Goal: Navigation & Orientation: Understand site structure

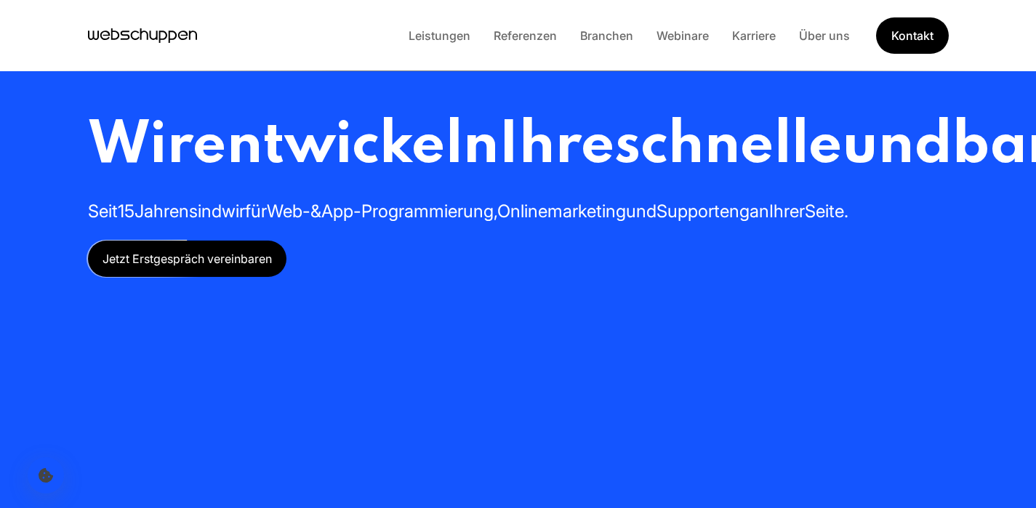
scroll to position [3, 0]
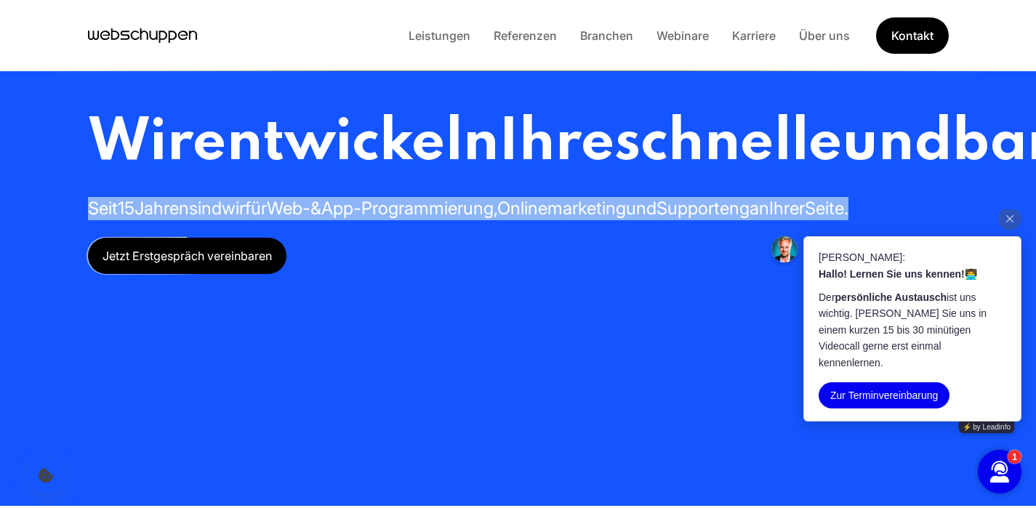
drag, startPoint x: 88, startPoint y: 351, endPoint x: 552, endPoint y: 400, distance: 467.0
click at [552, 274] on div "Wir entwickeln Ihre schnelle und barrierefreie Webseite oder App Seit 15 Jahren…" at bounding box center [960, 191] width 1744 height 166
copy h2 "Seit 15 Jahren sind wir für Web- & App-Programmierung, Onlinemarketing und Supp…"
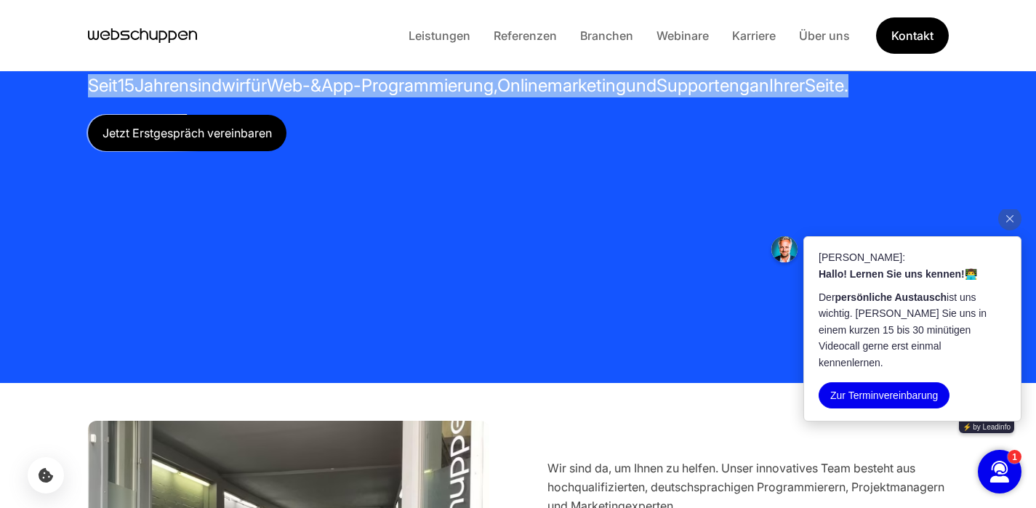
scroll to position [0, 0]
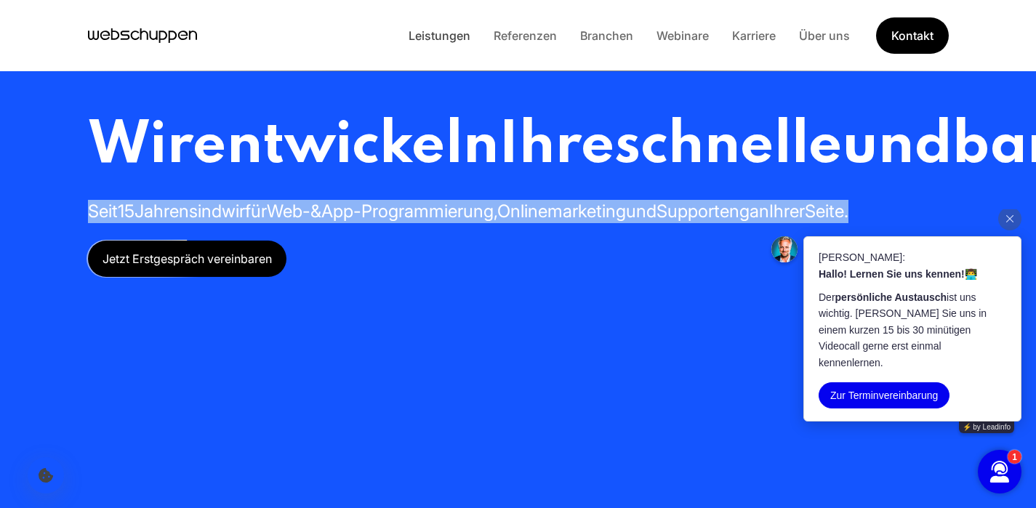
click at [440, 36] on link "Leistungen" at bounding box center [439, 35] width 85 height 15
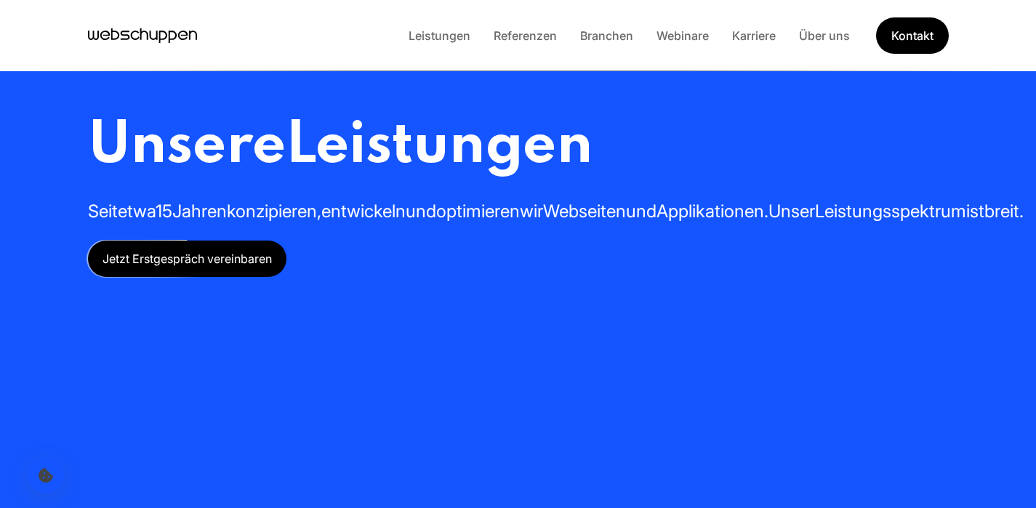
click at [95, 39] on icon "Hauptseite besuchen" at bounding box center [93, 35] width 11 height 9
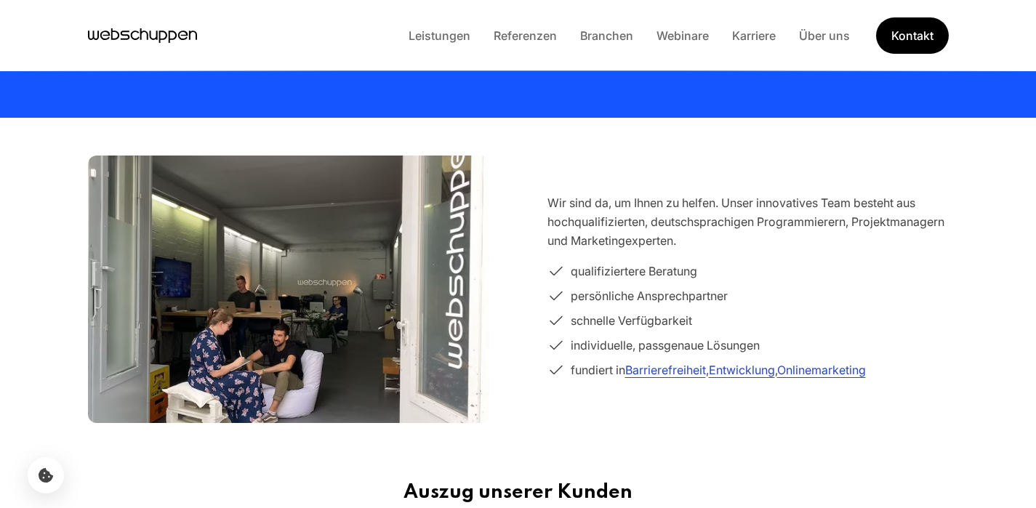
scroll to position [332, 0]
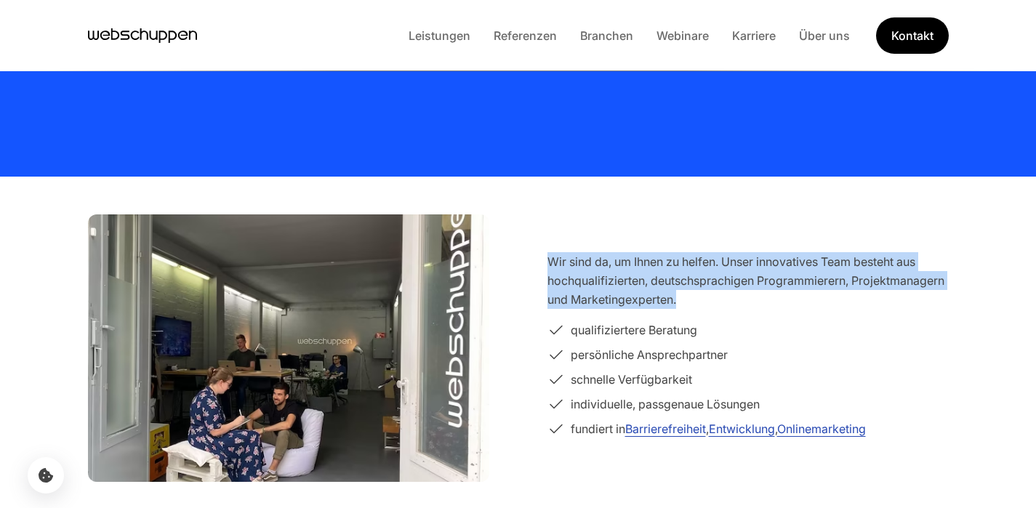
drag, startPoint x: 686, startPoint y: 304, endPoint x: 540, endPoint y: 267, distance: 150.5
click at [540, 267] on section "Wir sind da, um Ihnen zu helfen. Unser innovatives Team besteht aus hochqualifi…" at bounding box center [518, 348] width 930 height 314
copy p "Wir sind da, um Ihnen zu helfen. Unser innovatives Team besteht aus hochqualifi…"
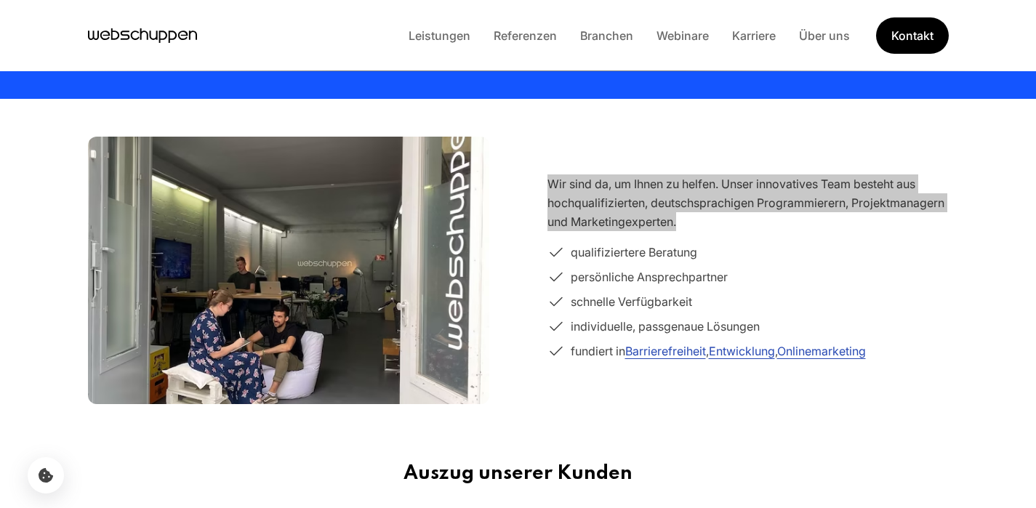
scroll to position [411, 0]
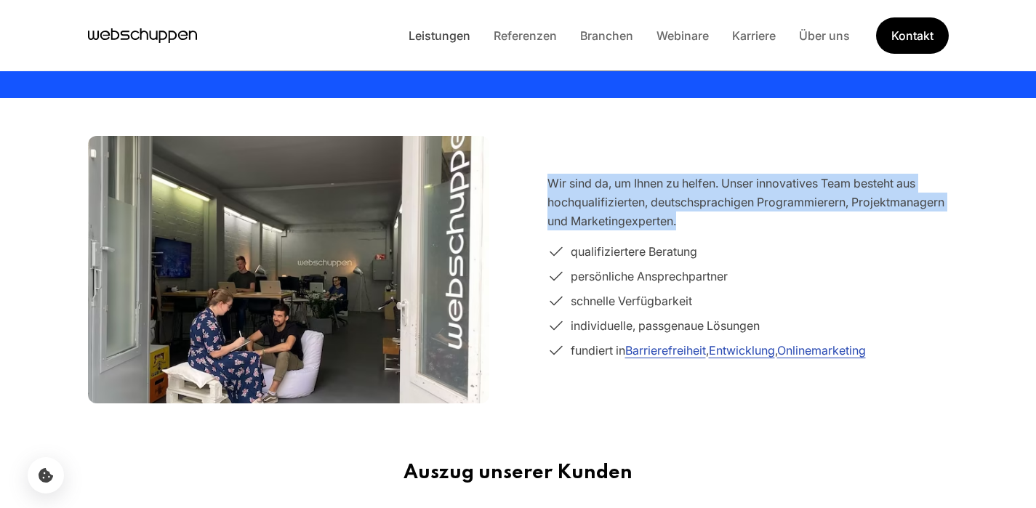
click at [443, 39] on link "Leistungen" at bounding box center [439, 35] width 85 height 15
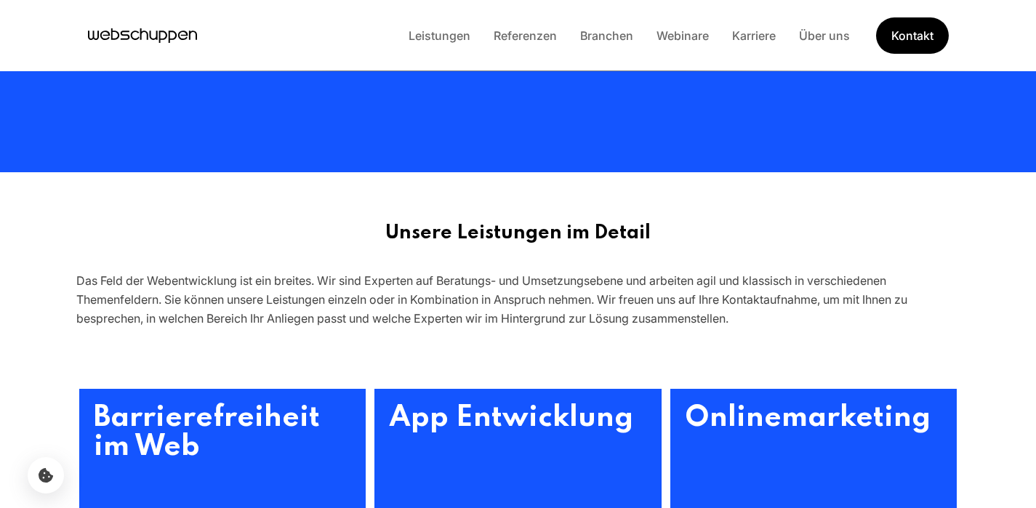
scroll to position [0, 0]
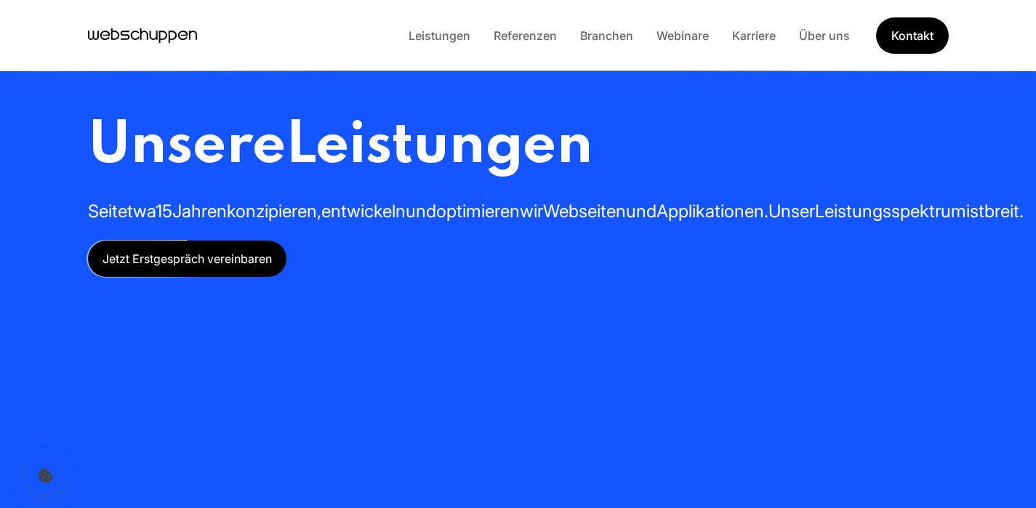
click at [192, 33] on icon "Hauptseite besuchen" at bounding box center [142, 36] width 109 height 22
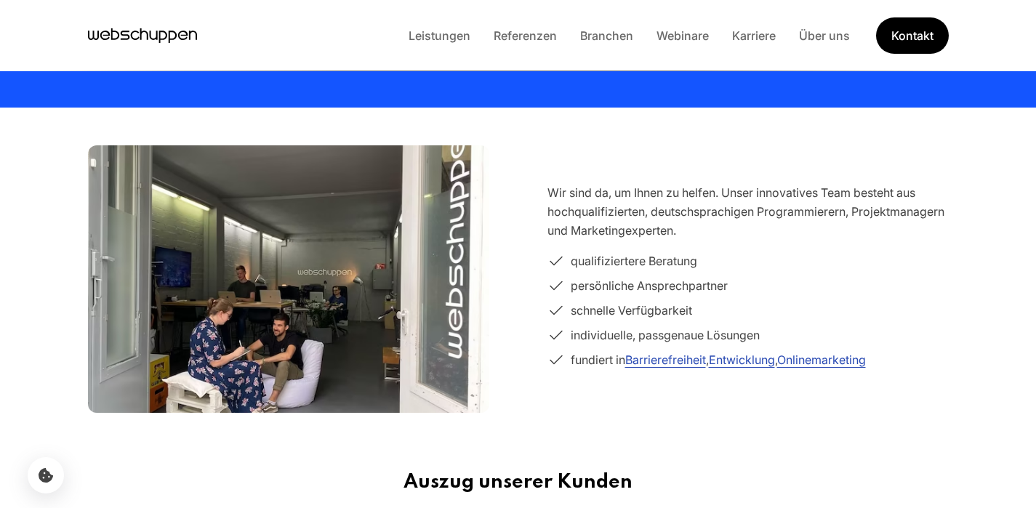
scroll to position [647, 0]
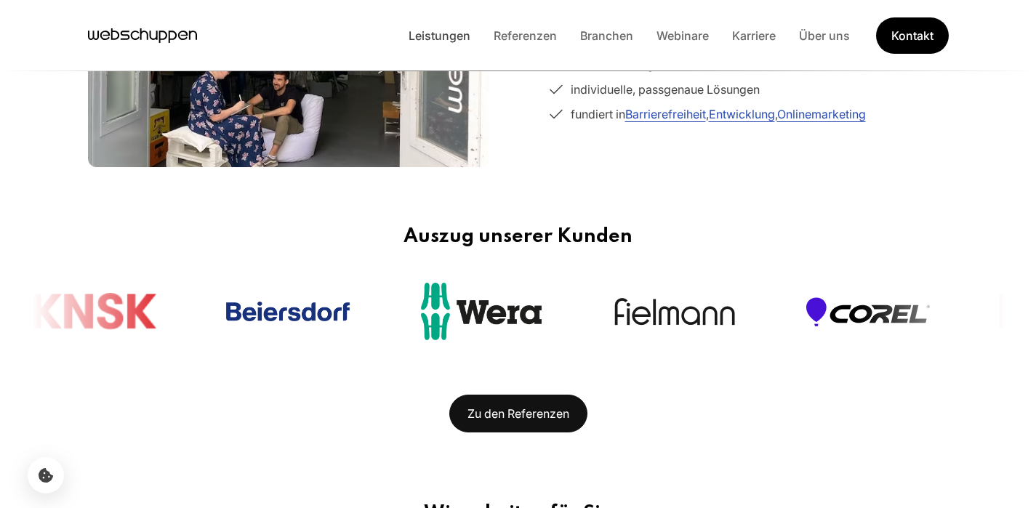
click at [432, 39] on link "Leistungen" at bounding box center [439, 35] width 85 height 15
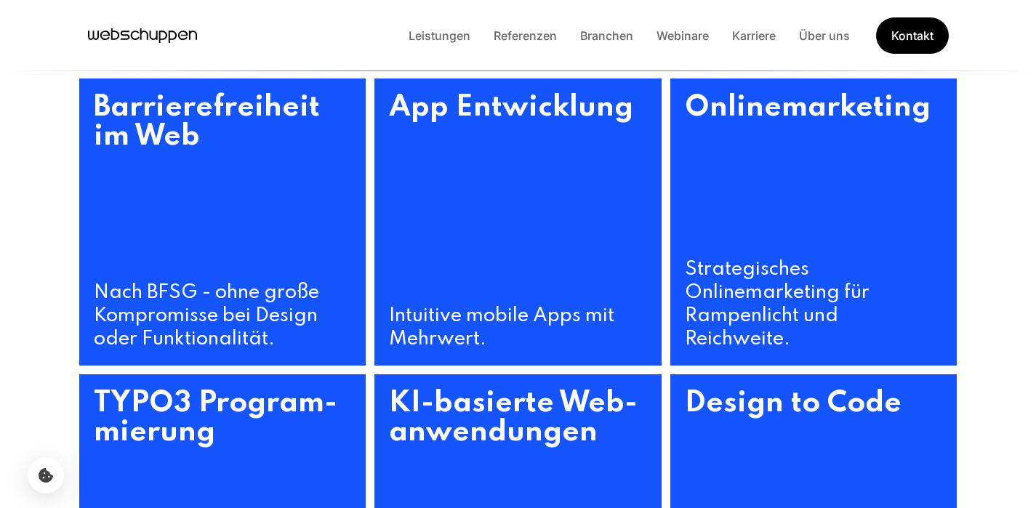
scroll to position [0, 0]
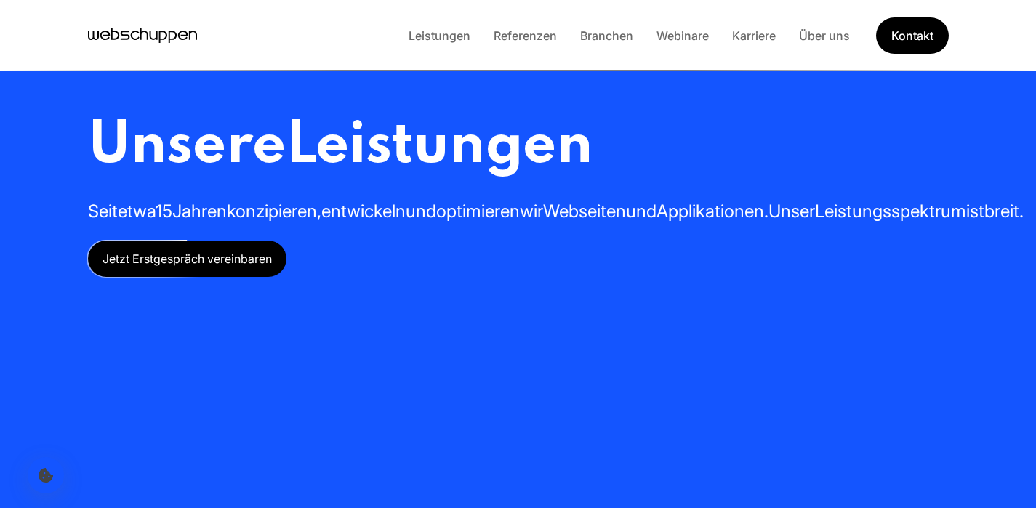
click at [98, 33] on icon "Hauptseite besuchen" at bounding box center [93, 35] width 11 height 9
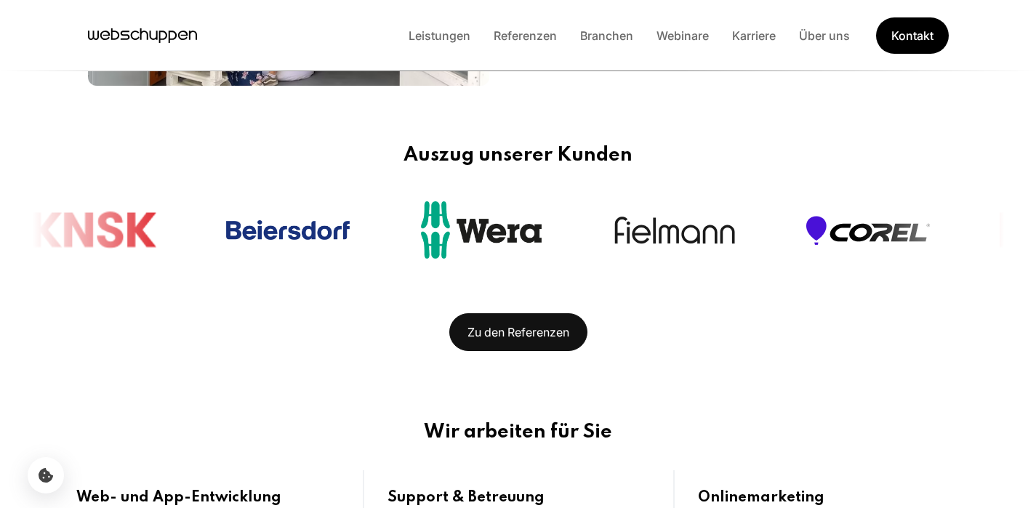
scroll to position [750, 0]
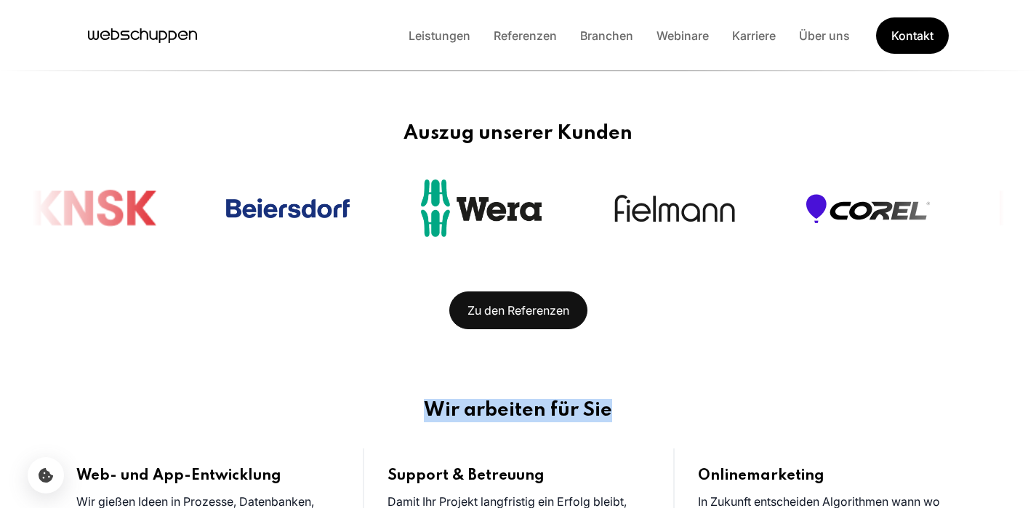
drag, startPoint x: 611, startPoint y: 411, endPoint x: 427, endPoint y: 414, distance: 183.9
click at [427, 414] on h3 "Wir arbeiten für Sie" at bounding box center [518, 410] width 930 height 23
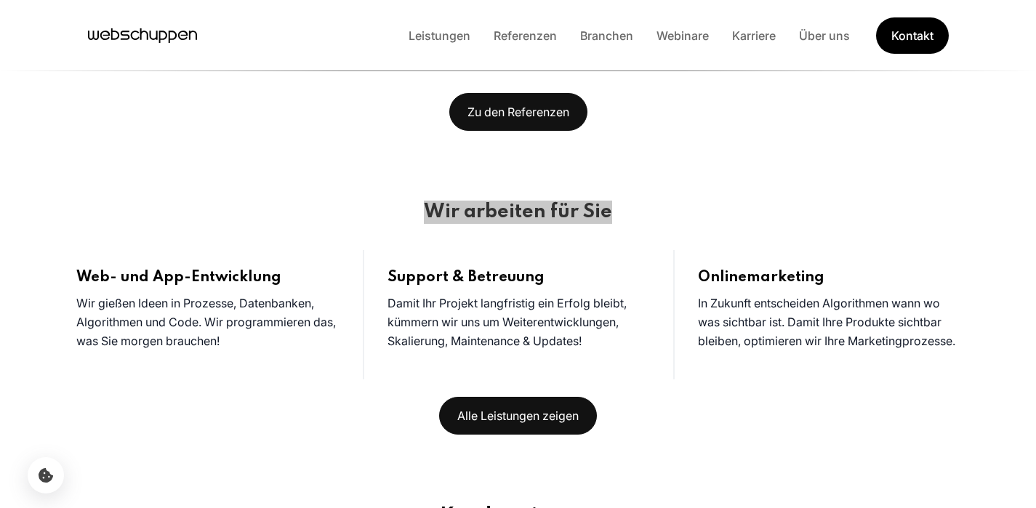
scroll to position [951, 0]
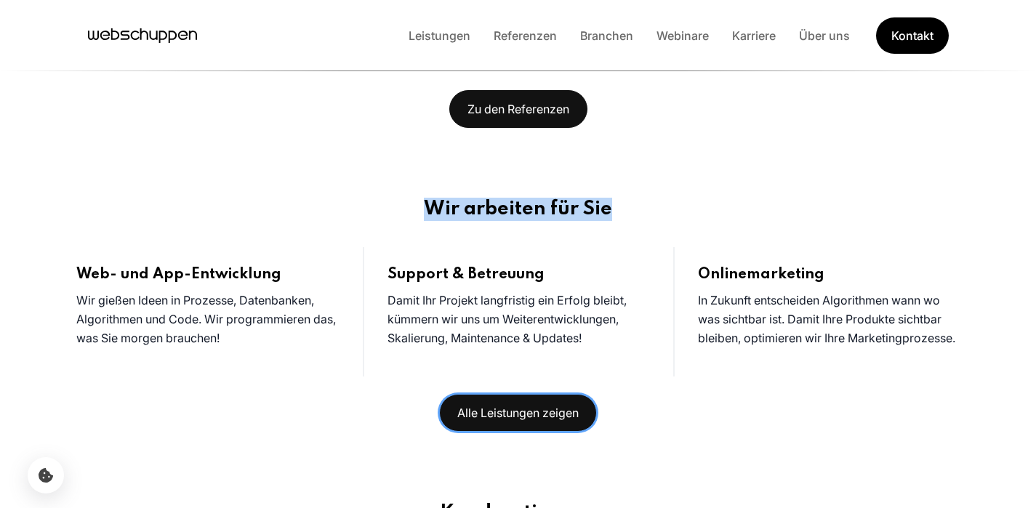
click at [553, 416] on link "Alle Leistungen zeigen" at bounding box center [518, 413] width 158 height 38
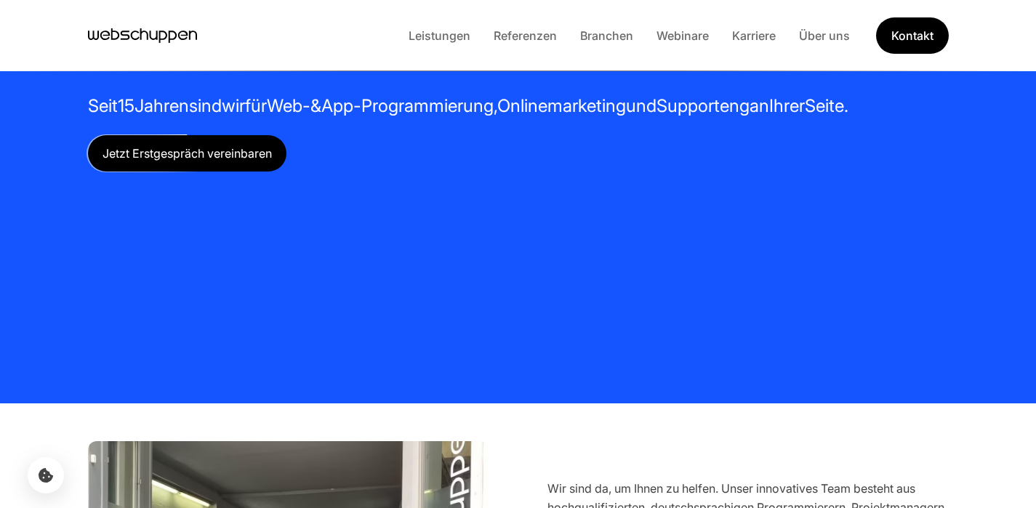
scroll to position [0, 0]
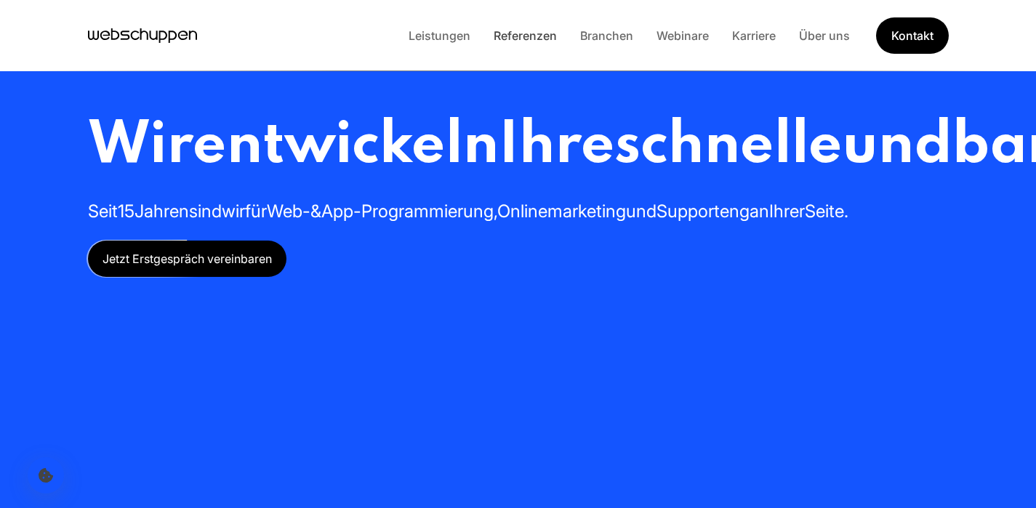
click at [533, 40] on link "Referenzen" at bounding box center [525, 35] width 86 height 15
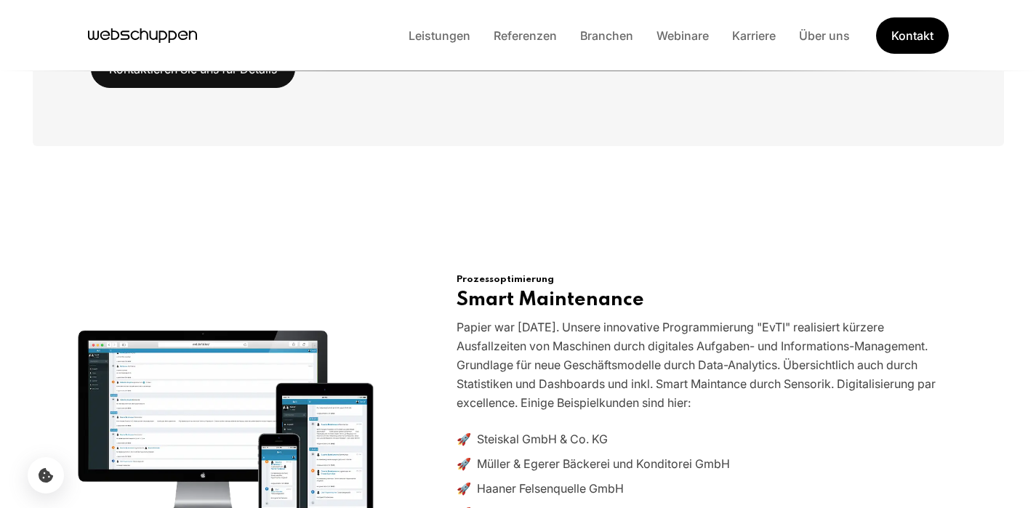
scroll to position [4664, 0]
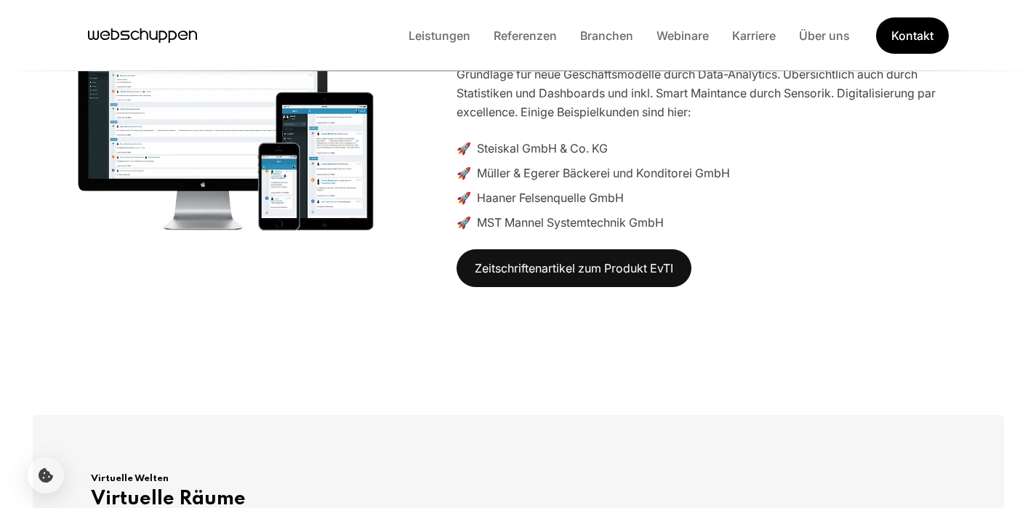
click at [166, 39] on icon "Hauptseite besuchen" at bounding box center [142, 36] width 109 height 22
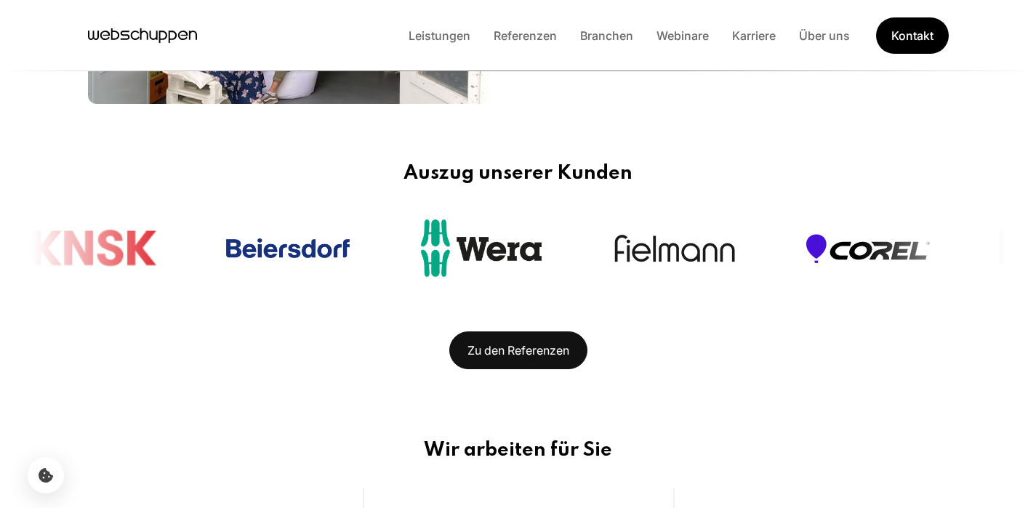
scroll to position [720, 0]
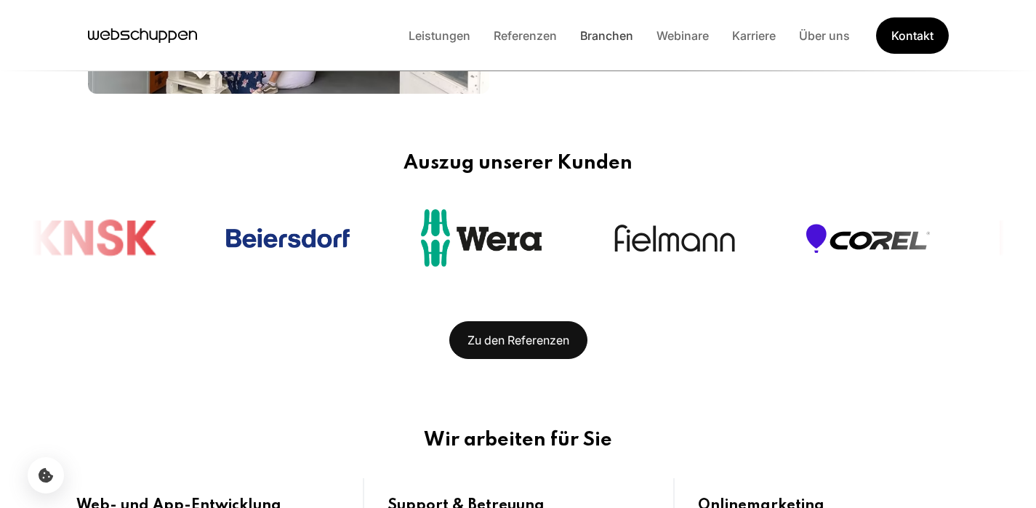
click at [603, 39] on link "Branchen" at bounding box center [606, 35] width 76 height 15
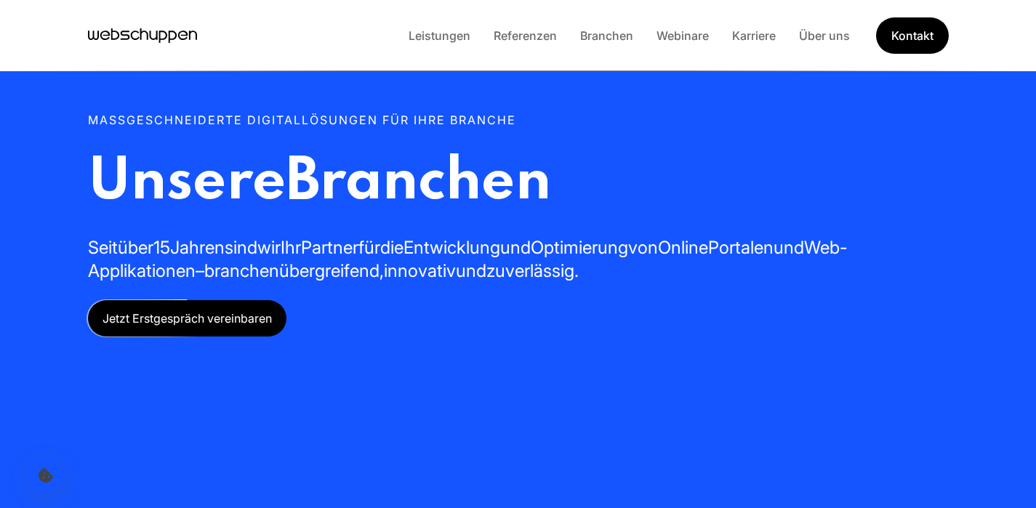
click at [129, 41] on icon "Hauptseite besuchen" at bounding box center [142, 36] width 109 height 22
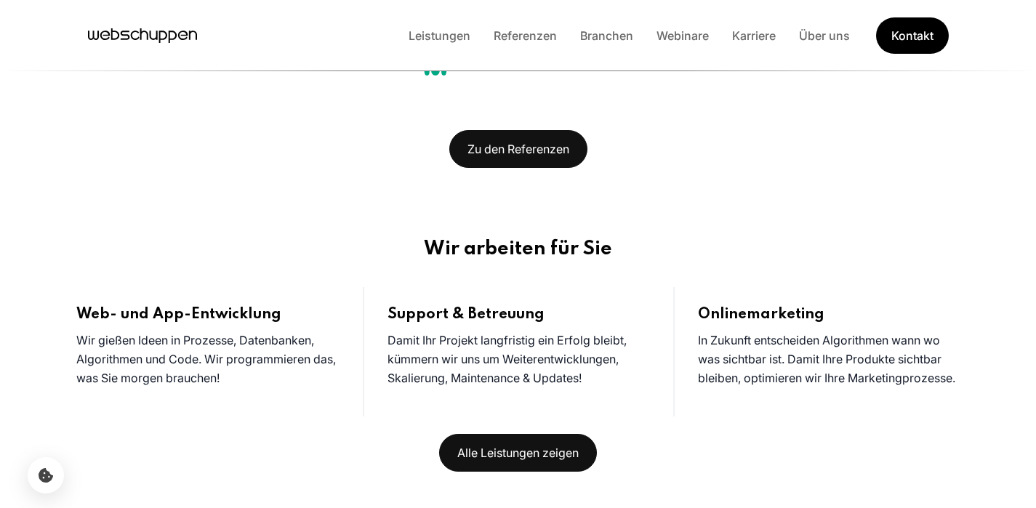
scroll to position [915, 0]
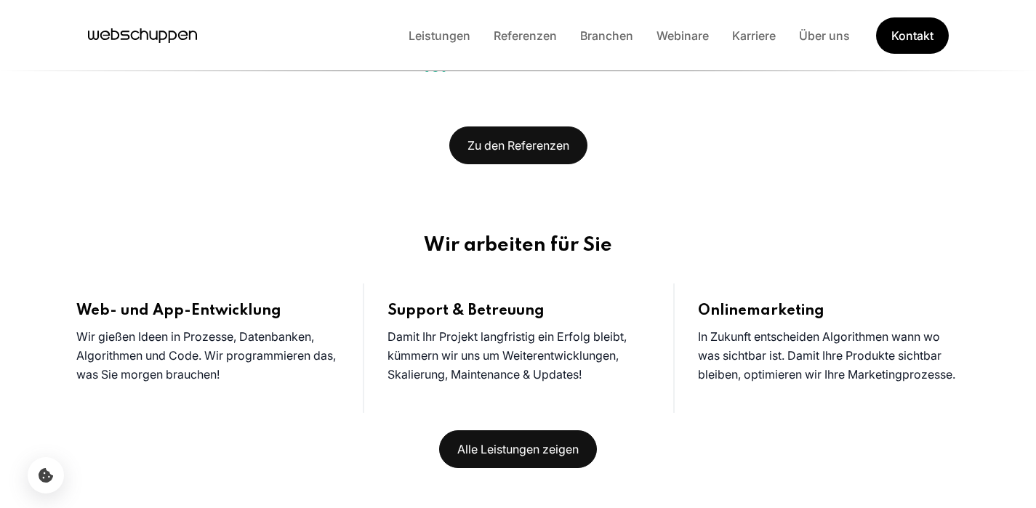
click at [601, 44] on li "Branchen" at bounding box center [606, 35] width 76 height 19
click at [602, 40] on link "Branchen" at bounding box center [606, 35] width 76 height 15
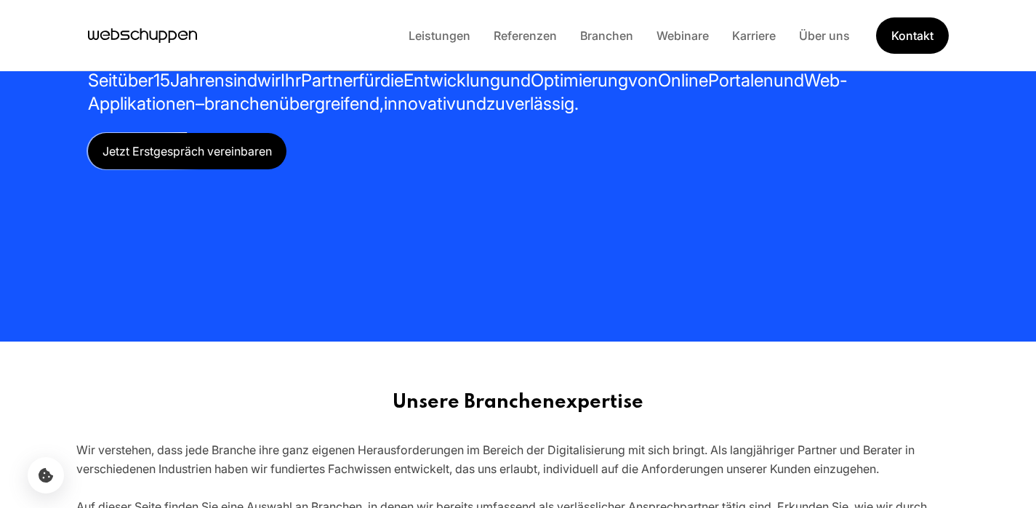
scroll to position [586, 0]
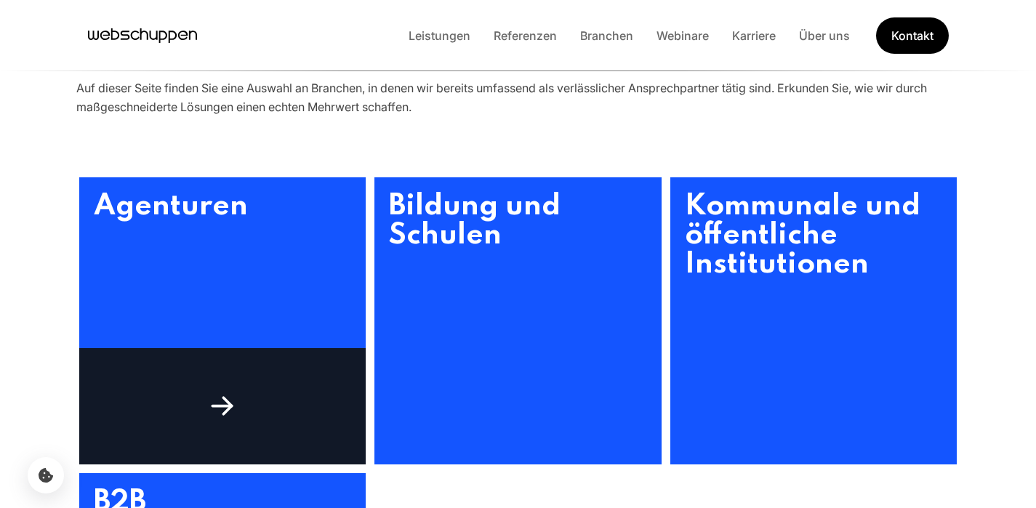
click at [202, 419] on div at bounding box center [222, 406] width 287 height 116
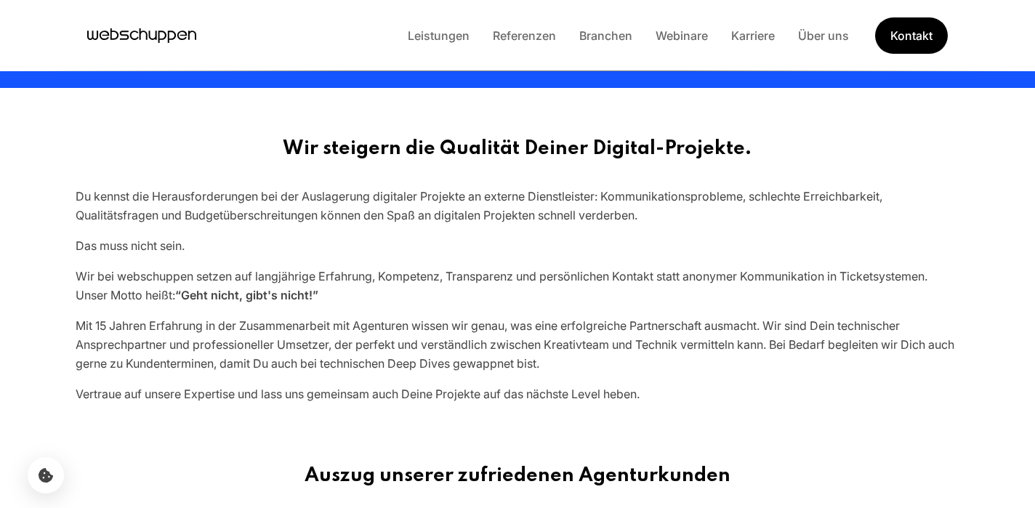
scroll to position [0, 0]
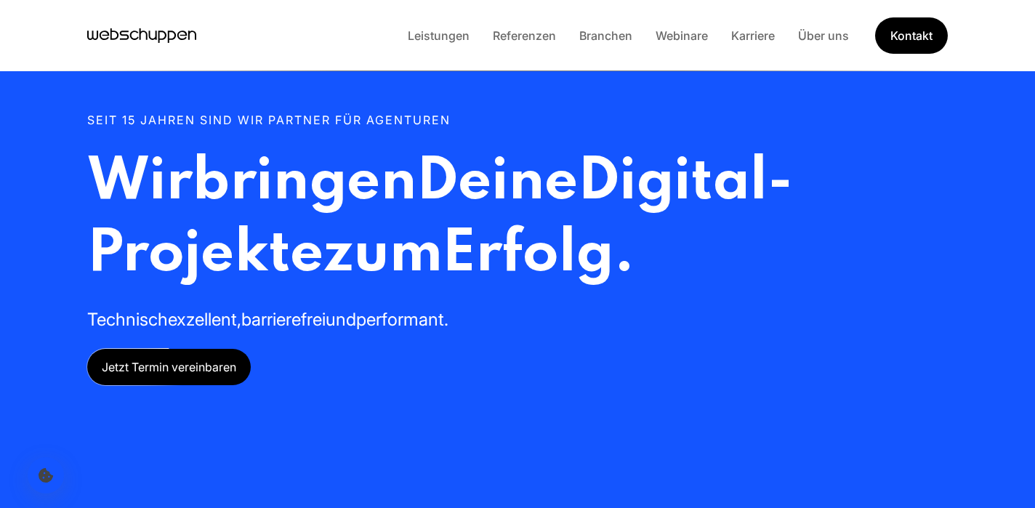
click at [166, 39] on icon "Hauptseite besuchen" at bounding box center [141, 36] width 109 height 22
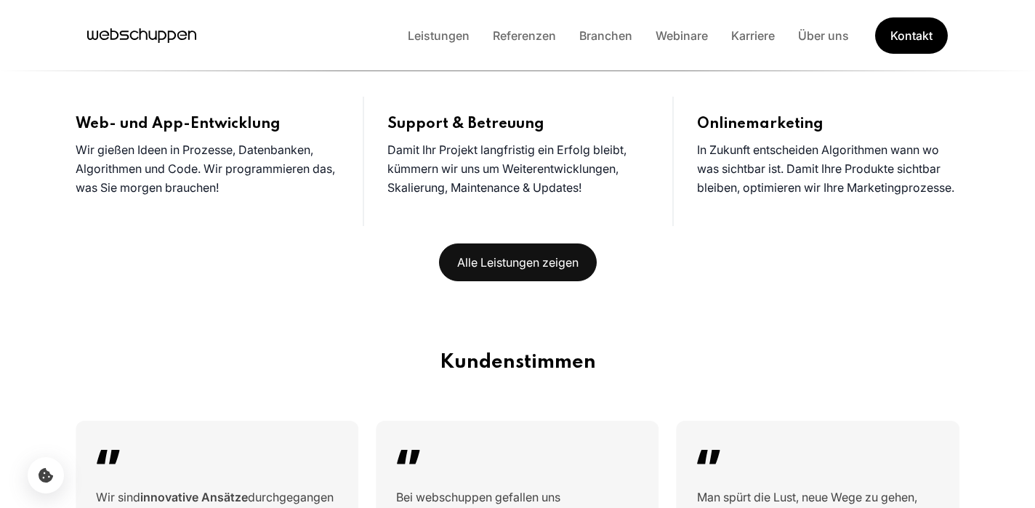
scroll to position [1101, 0]
click at [433, 36] on link "Leistungen" at bounding box center [438, 35] width 85 height 15
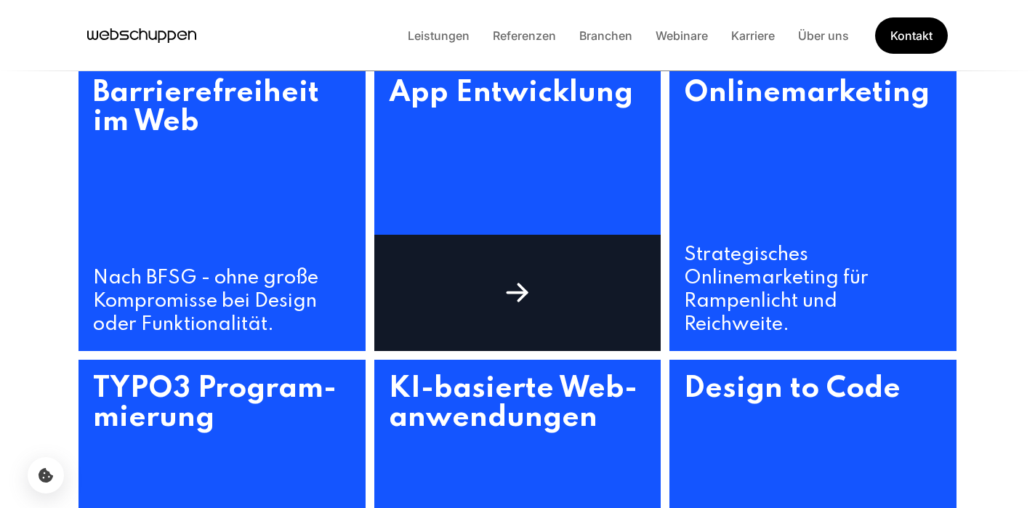
scroll to position [579, 0]
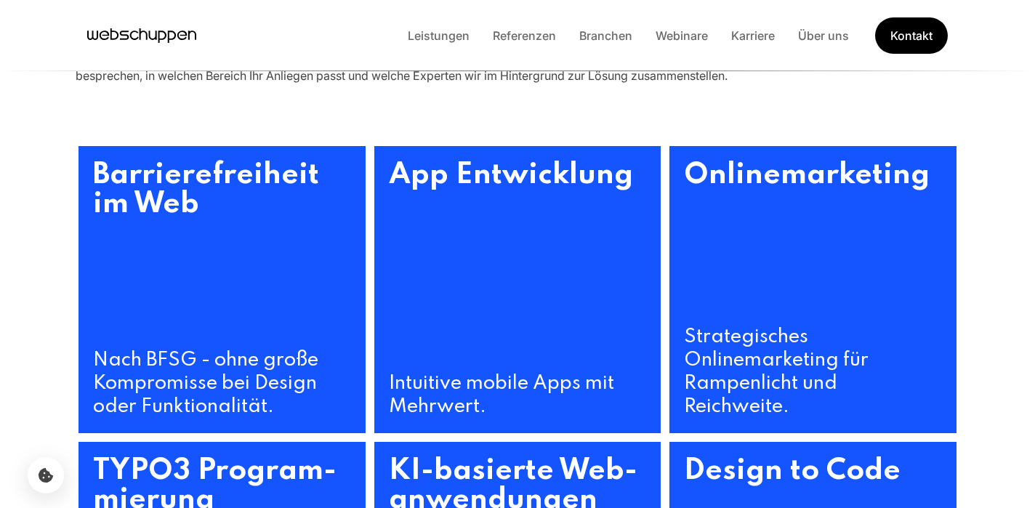
click at [181, 28] on icon "Hauptseite besuchen" at bounding box center [141, 36] width 109 height 22
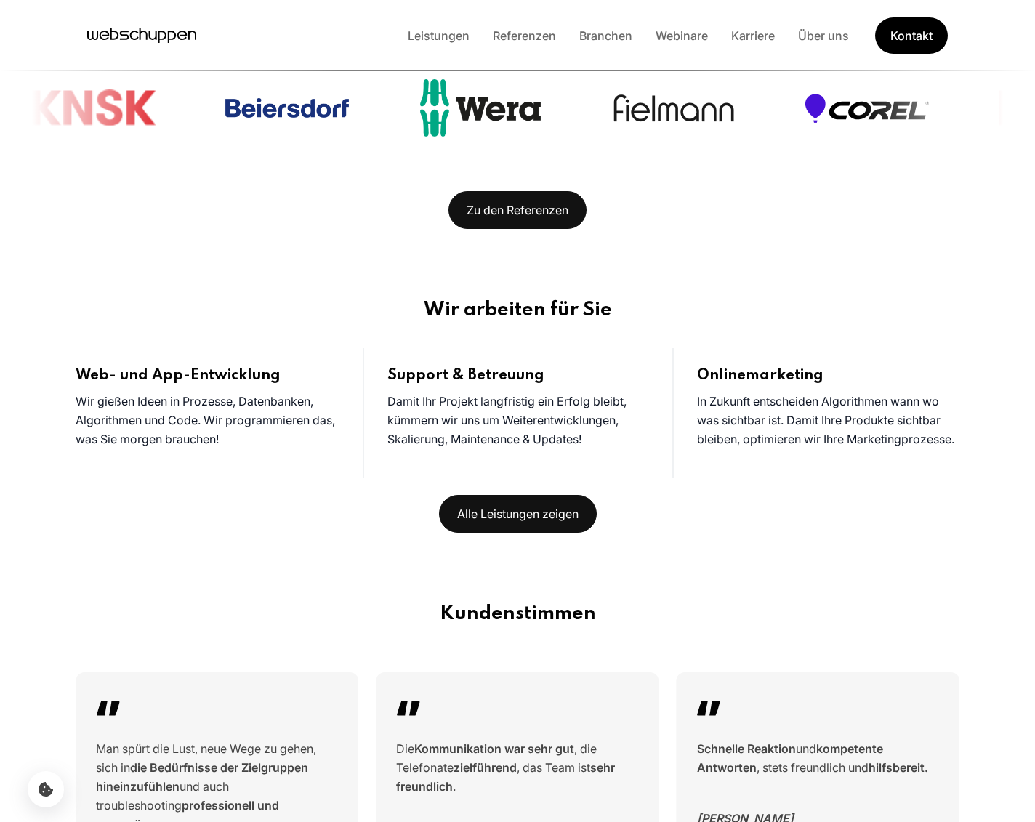
scroll to position [0, 0]
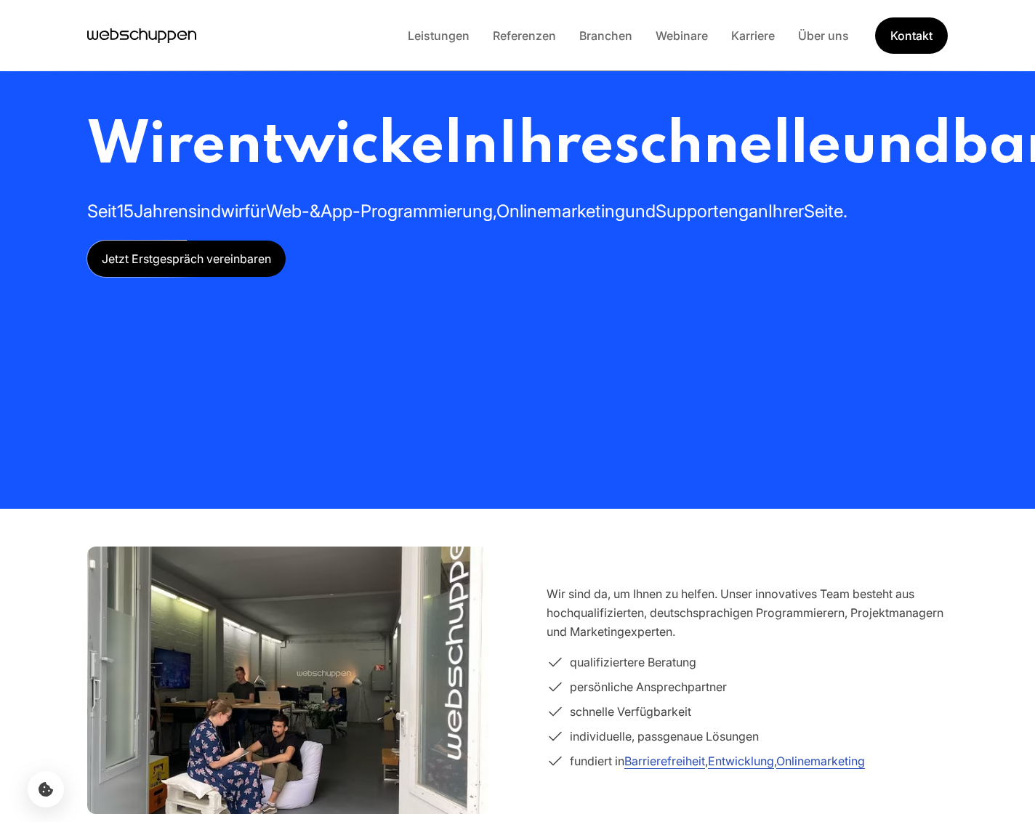
click at [161, 37] on icon "Hauptseite besuchen" at bounding box center [141, 36] width 109 height 22
